Goal: Download file/media

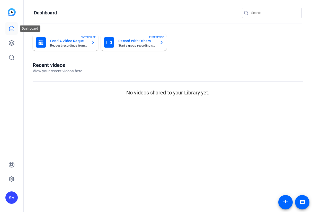
click at [11, 33] on link at bounding box center [11, 28] width 12 height 12
click at [12, 43] on icon at bounding box center [11, 42] width 5 height 5
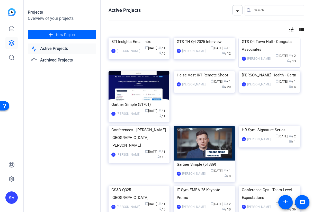
click at [269, 53] on div "GTS Q4 Town Hall - Congrats Associates" at bounding box center [269, 45] width 55 height 15
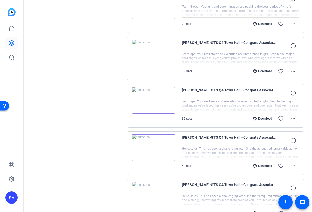
scroll to position [136, 0]
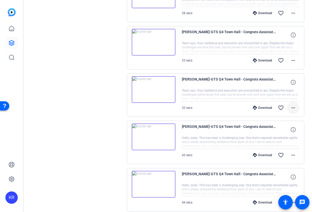
click at [297, 108] on span at bounding box center [293, 108] width 12 height 12
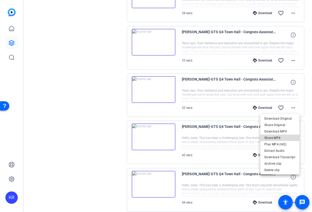
click at [282, 136] on span "Share MP4" at bounding box center [279, 138] width 31 height 6
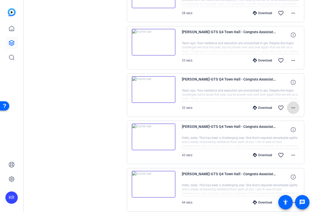
click at [104, 98] on div "Sessions Scripts Sessions more_horiz GTS Q4 Town Hall - Self Record - Congrats …" at bounding box center [77, 163] width 86 height 525
click at [268, 108] on div "Download" at bounding box center [262, 108] width 24 height 4
click at [265, 62] on div "Download" at bounding box center [262, 60] width 24 height 4
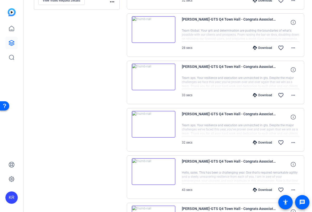
scroll to position [93, 0]
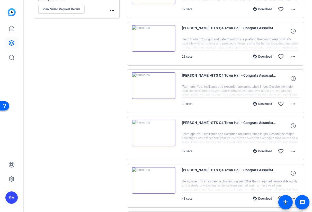
click at [264, 57] on div "Download" at bounding box center [262, 57] width 24 height 4
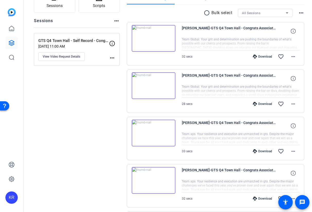
scroll to position [44, 0]
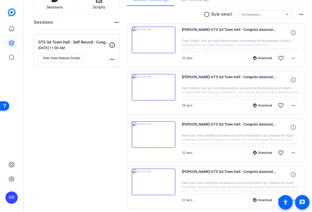
click at [264, 60] on div "Download" at bounding box center [262, 58] width 24 height 4
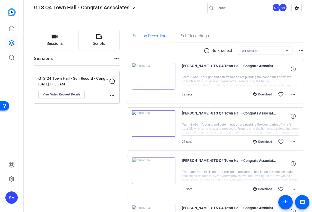
scroll to position [5, 0]
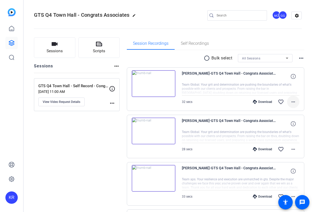
click at [293, 104] on mat-icon "more_horiz" at bounding box center [293, 102] width 6 height 6
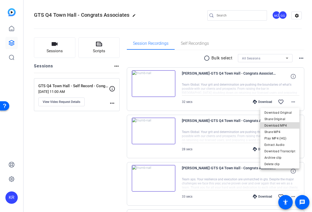
click at [284, 124] on span "Download MP4" at bounding box center [279, 125] width 31 height 6
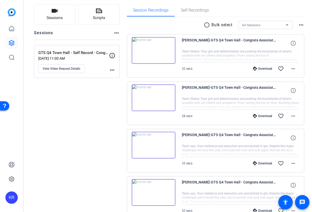
scroll to position [37, 0]
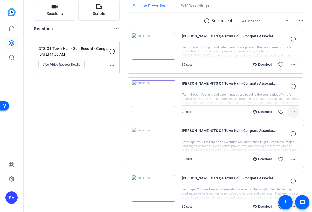
click at [295, 112] on mat-icon "more_horiz" at bounding box center [293, 112] width 6 height 6
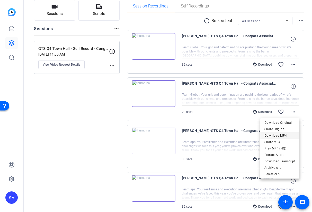
click at [284, 135] on span "Download MP4" at bounding box center [279, 135] width 31 height 6
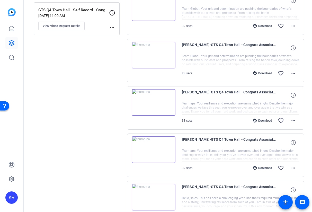
scroll to position [76, 0]
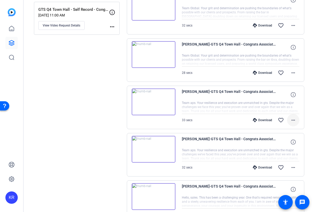
click at [294, 120] on mat-icon "more_horiz" at bounding box center [293, 120] width 6 height 6
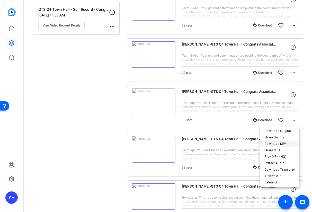
click at [285, 142] on span "Download MP4" at bounding box center [279, 144] width 31 height 6
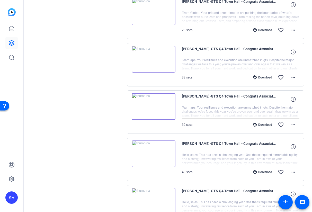
scroll to position [119, 0]
click at [294, 125] on mat-icon "more_horiz" at bounding box center [293, 124] width 6 height 6
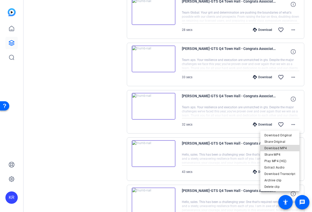
click at [281, 146] on span "Download MP4" at bounding box center [279, 148] width 31 height 6
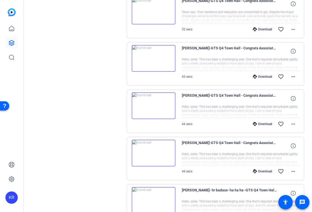
scroll to position [214, 0]
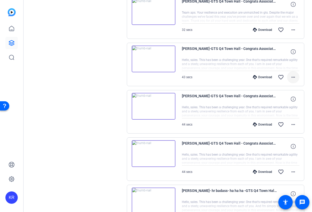
click at [291, 77] on mat-icon "more_horiz" at bounding box center [293, 77] width 6 height 6
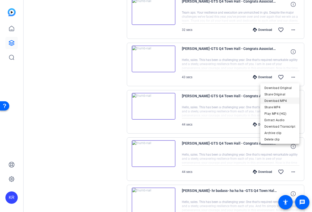
click at [282, 102] on span "Download MP4" at bounding box center [279, 101] width 31 height 6
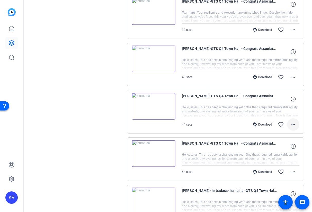
click at [293, 125] on mat-icon "more_horiz" at bounding box center [293, 124] width 6 height 6
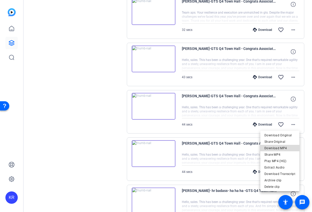
click at [282, 147] on span "Download MP4" at bounding box center [279, 148] width 31 height 6
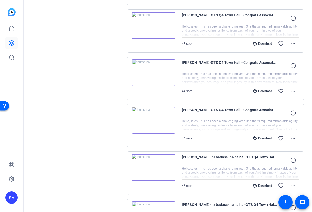
scroll to position [250, 0]
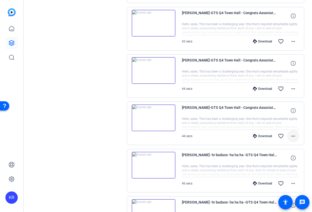
click at [293, 137] on mat-icon "more_horiz" at bounding box center [293, 136] width 6 height 6
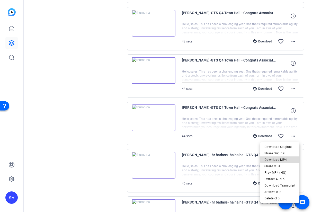
click at [283, 159] on span "Download MP4" at bounding box center [279, 160] width 31 height 6
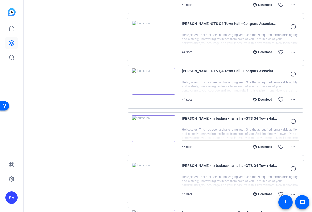
scroll to position [298, 0]
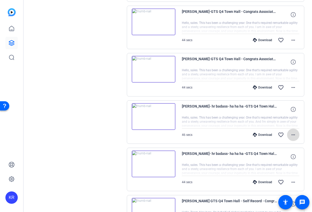
click at [294, 134] on mat-icon "more_horiz" at bounding box center [293, 135] width 6 height 6
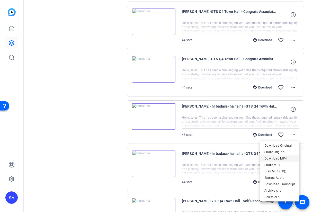
click at [280, 158] on span "Download MP4" at bounding box center [279, 158] width 31 height 6
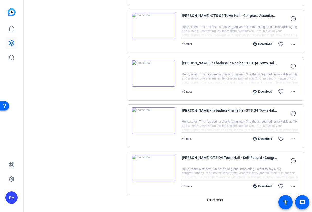
scroll to position [342, 0]
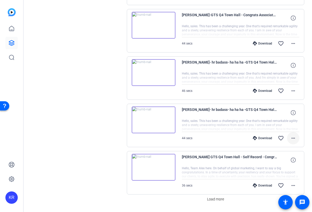
click at [293, 138] on mat-icon "more_horiz" at bounding box center [293, 138] width 6 height 6
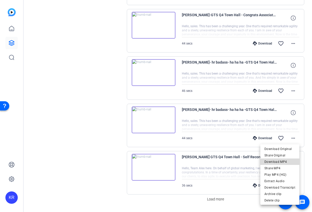
click at [283, 162] on span "Download MP4" at bounding box center [279, 162] width 31 height 6
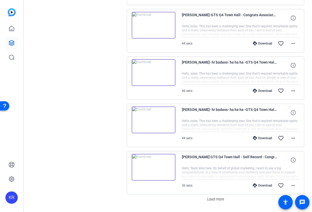
scroll to position [357, 0]
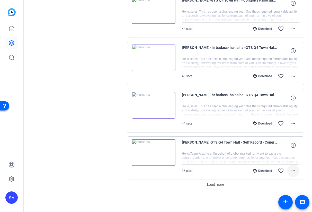
click at [293, 171] on mat-icon "more_horiz" at bounding box center [293, 171] width 6 height 6
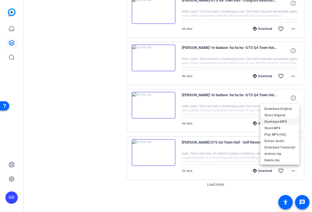
click at [279, 122] on span "Download MP4" at bounding box center [279, 122] width 31 height 6
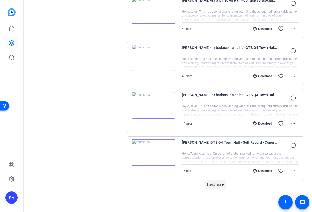
click at [219, 185] on span "Load more" at bounding box center [215, 184] width 17 height 5
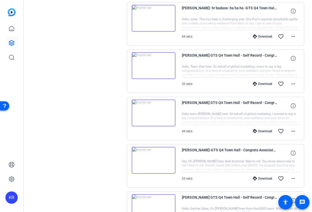
scroll to position [449, 0]
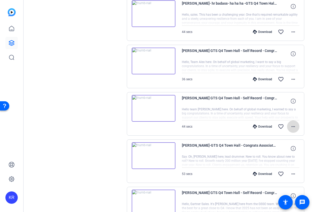
click at [293, 128] on mat-icon "more_horiz" at bounding box center [293, 126] width 6 height 6
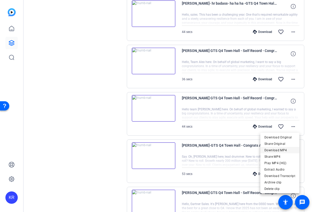
click at [280, 150] on span "Download MP4" at bounding box center [279, 150] width 31 height 6
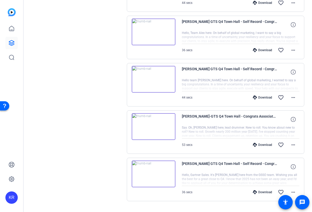
scroll to position [481, 0]
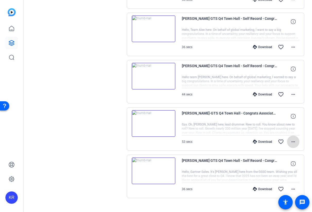
click at [293, 143] on mat-icon "more_horiz" at bounding box center [293, 142] width 6 height 6
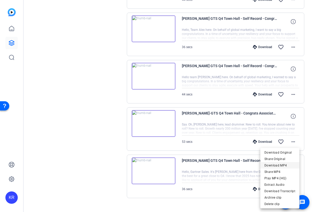
click at [283, 165] on span "Download MP4" at bounding box center [279, 165] width 31 height 6
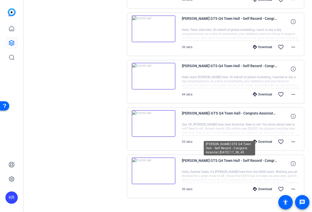
scroll to position [490, 0]
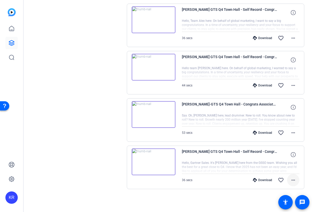
click at [292, 178] on mat-icon "more_horiz" at bounding box center [293, 180] width 6 height 6
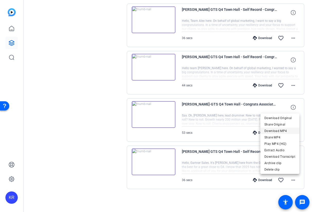
click at [285, 131] on span "Download MP4" at bounding box center [279, 131] width 31 height 6
